Goal: Navigation & Orientation: Find specific page/section

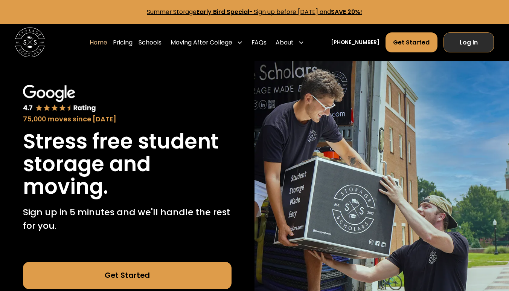
click at [450, 43] on link "Log In" at bounding box center [469, 42] width 50 height 20
click at [140, 279] on link "Get Started" at bounding box center [127, 275] width 209 height 27
